Goal: Navigation & Orientation: Find specific page/section

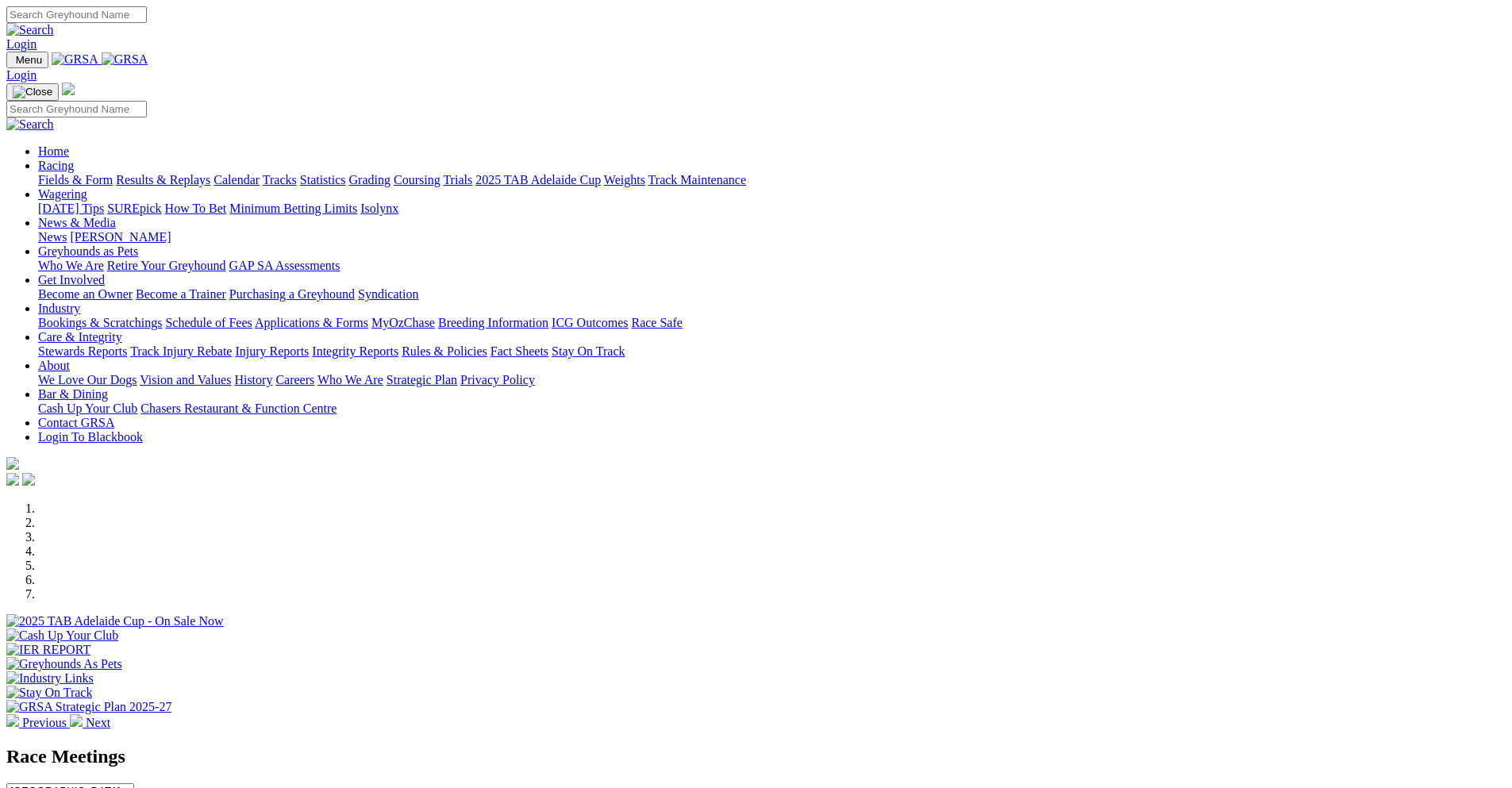
click at [19, 714] on img at bounding box center [13, 719] width 13 height 13
click at [666, 643] on div at bounding box center [756, 643] width 1499 height 0
click at [597, 643] on div at bounding box center [756, 643] width 1499 height 0
